Goal: Navigation & Orientation: Find specific page/section

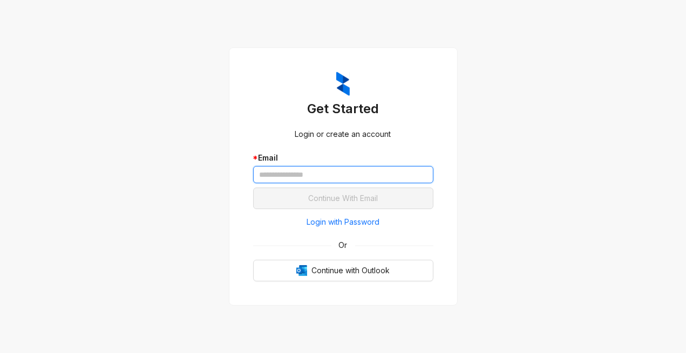
click at [275, 177] on input "text" at bounding box center [343, 174] width 180 height 17
type input "**********"
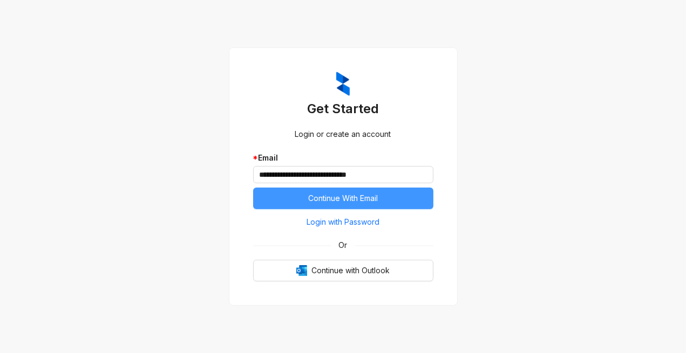
click at [335, 196] on span "Continue With Email" at bounding box center [343, 199] width 70 height 12
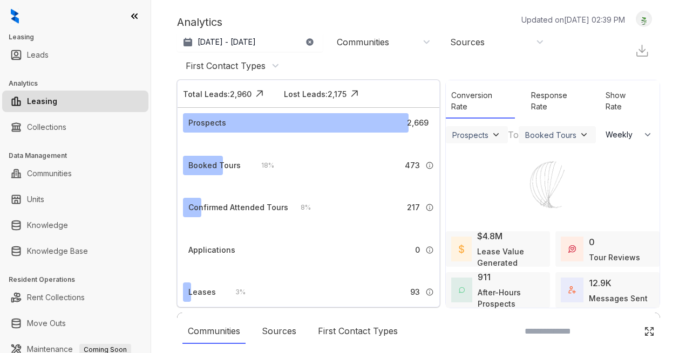
select select "******"
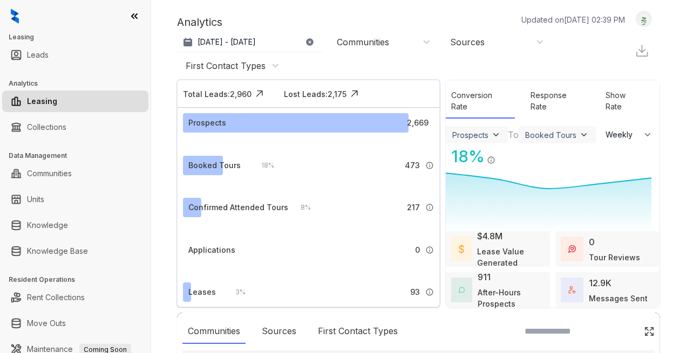
scroll to position [107, 0]
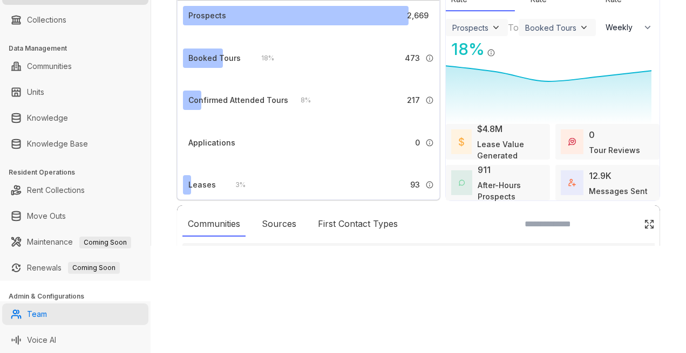
click at [32, 313] on link "Team" at bounding box center [37, 315] width 20 height 22
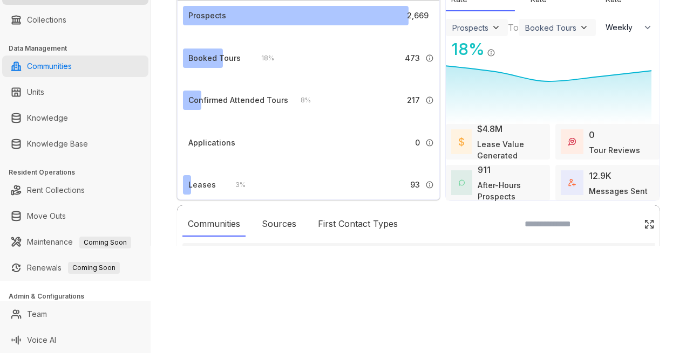
scroll to position [0, 0]
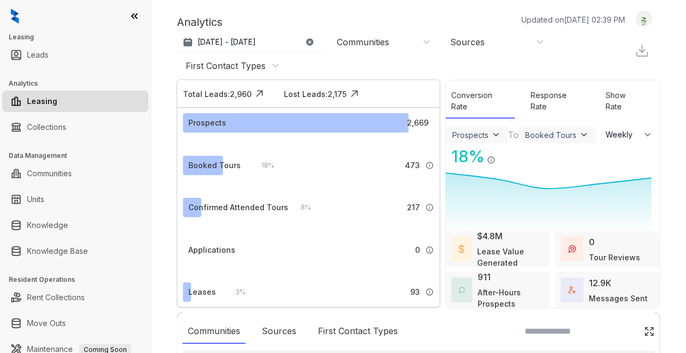
click at [135, 13] on icon at bounding box center [134, 16] width 11 height 11
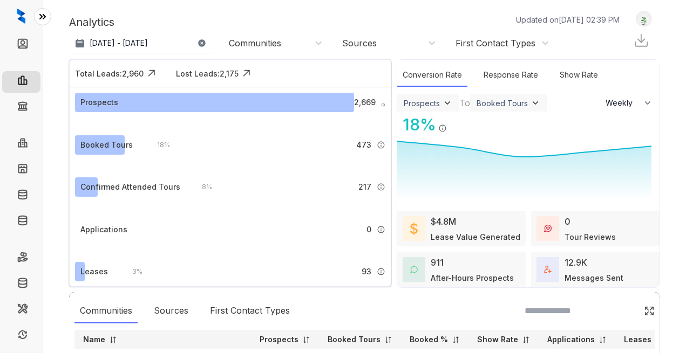
click at [42, 15] on icon at bounding box center [42, 16] width 11 height 11
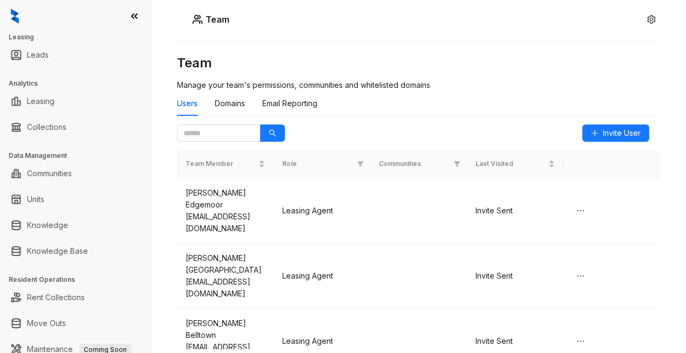
scroll to position [107, 0]
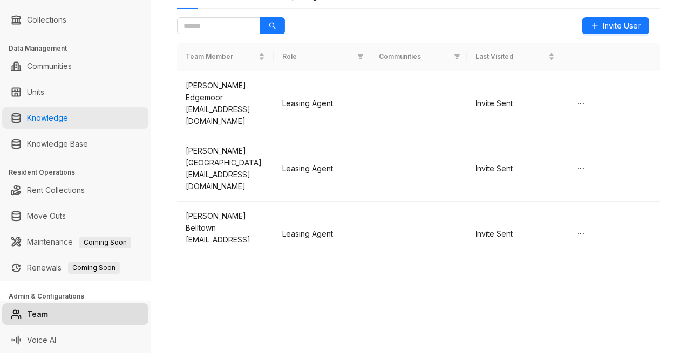
click at [52, 118] on link "Knowledge" at bounding box center [47, 118] width 41 height 22
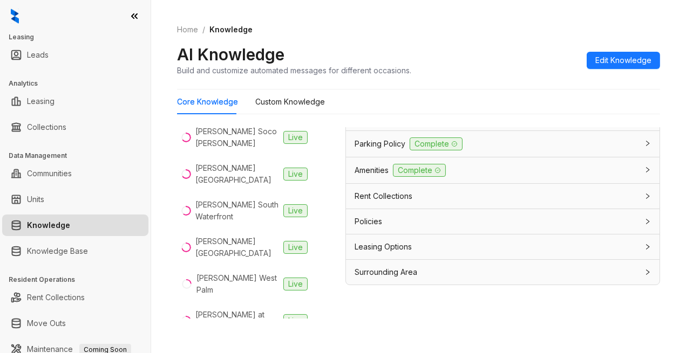
click at [135, 11] on icon at bounding box center [134, 16] width 11 height 11
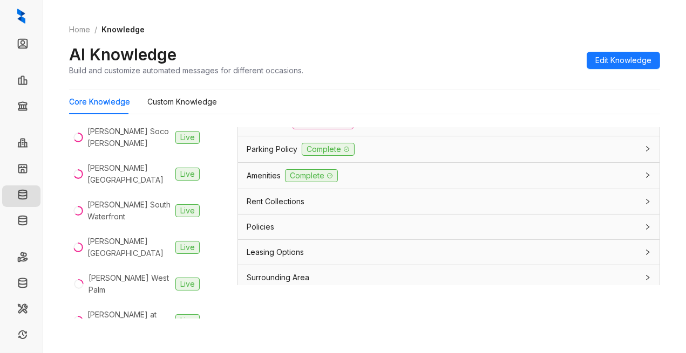
scroll to position [33, 0]
click at [33, 282] on link "Move Outs" at bounding box center [52, 285] width 39 height 22
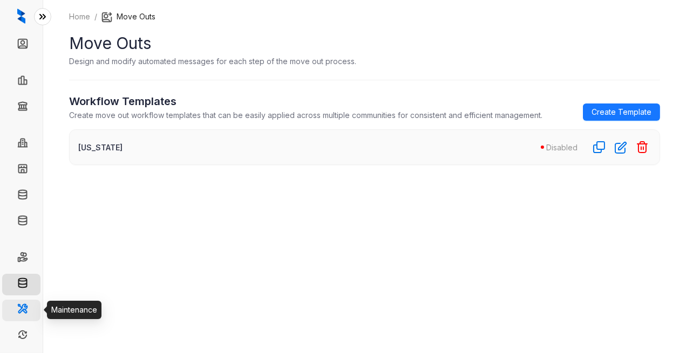
click at [33, 309] on link "Maintenance" at bounding box center [59, 310] width 52 height 9
click at [33, 310] on link "Maintenance" at bounding box center [59, 310] width 52 height 9
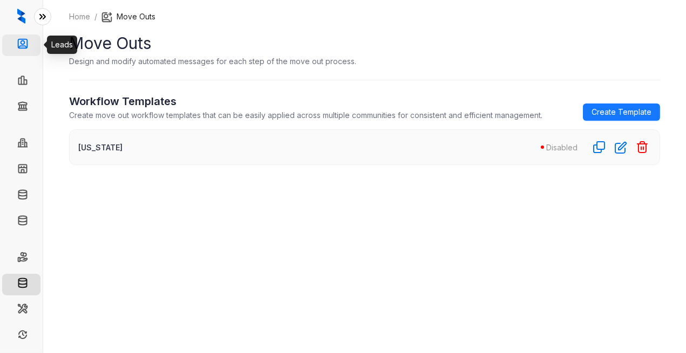
click at [33, 45] on link "Leads" at bounding box center [44, 46] width 22 height 22
click at [44, 16] on icon at bounding box center [42, 16] width 11 height 11
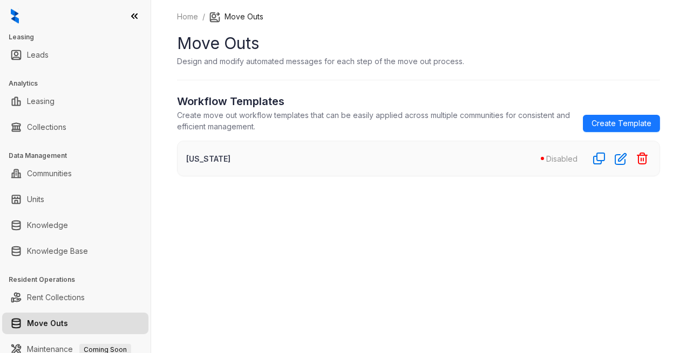
scroll to position [107, 0]
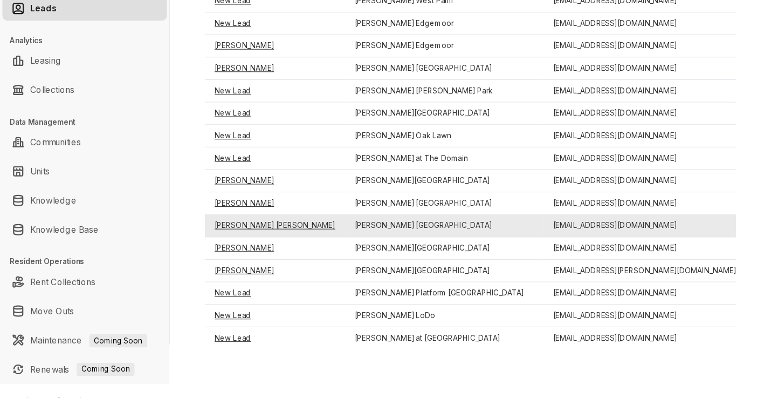
scroll to position [69, 0]
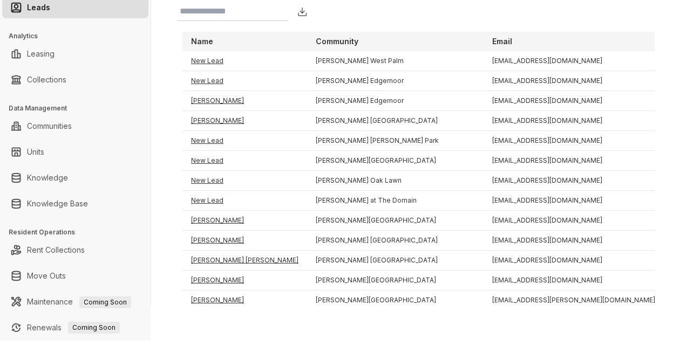
drag, startPoint x: 242, startPoint y: 318, endPoint x: 693, endPoint y: 304, distance: 451.7
click at [685, 304] on html "Leasing Leads Analytics Leasing Collections Data Management Communities Units K…" at bounding box center [343, 176] width 686 height 353
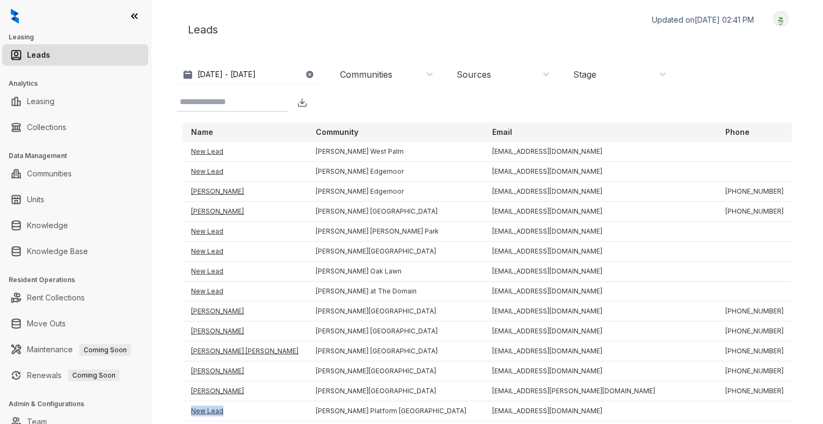
scroll to position [37, 0]
